Goal: Check status

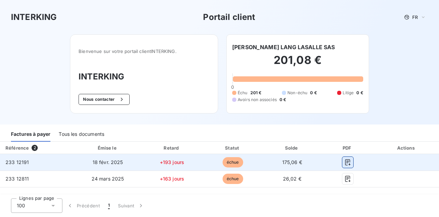
click at [346, 163] on icon "button" at bounding box center [348, 162] width 7 height 7
